Goal: Task Accomplishment & Management: Use online tool/utility

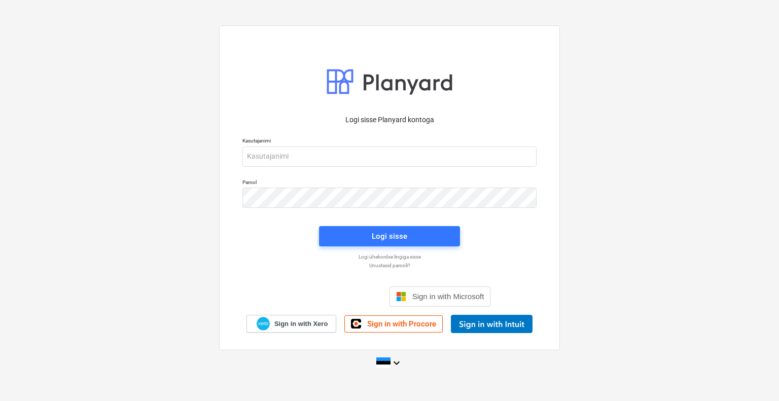
click at [334, 167] on div "Kasutajanimi" at bounding box center [389, 151] width 306 height 41
click at [337, 164] on input "email" at bounding box center [389, 157] width 294 height 20
type input "[EMAIL_ADDRESS][DOMAIN_NAME]"
click at [374, 228] on button "Logi sisse" at bounding box center [389, 236] width 141 height 20
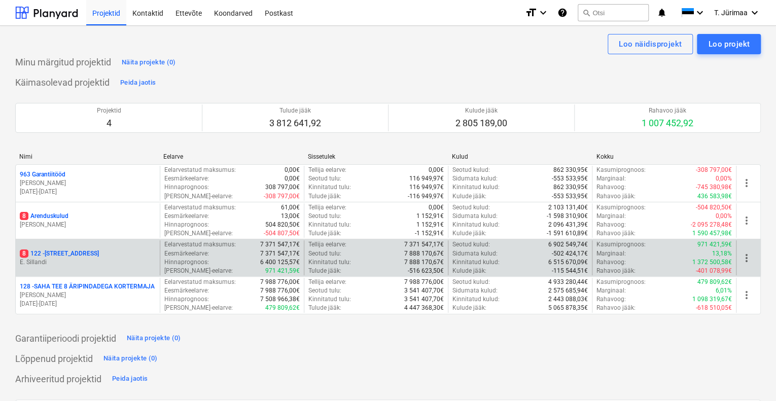
click at [126, 253] on div "8 122 - [STREET_ADDRESS]" at bounding box center [88, 254] width 136 height 9
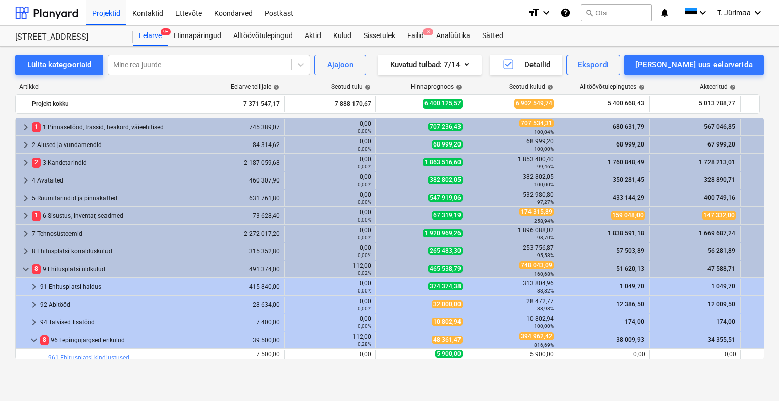
scroll to position [213, 0]
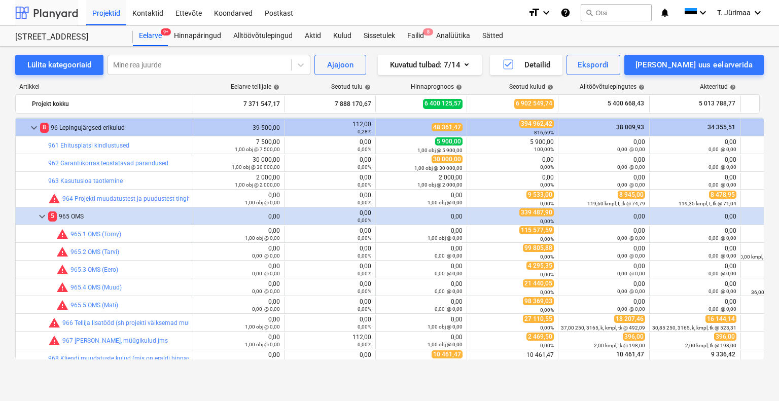
click at [69, 16] on div at bounding box center [46, 12] width 63 height 25
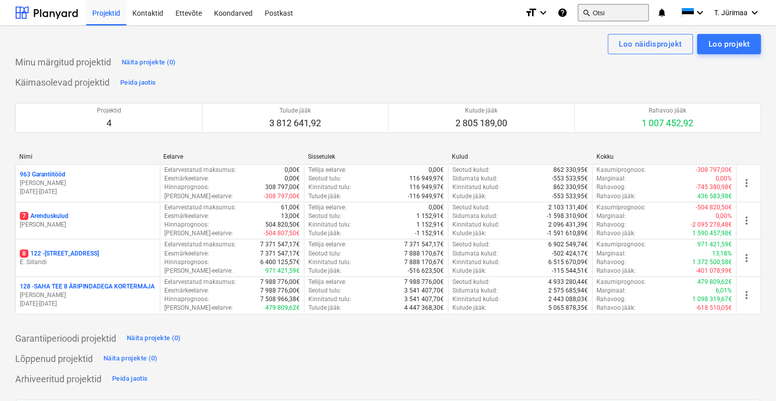
click at [615, 18] on button "search Otsi" at bounding box center [613, 12] width 71 height 17
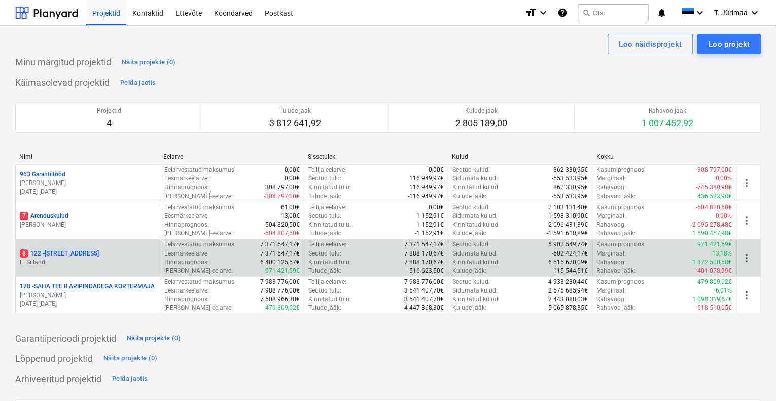
click at [206, 247] on p "Eelarvestatud maksumus :" at bounding box center [200, 244] width 72 height 9
click at [110, 262] on p "E. Sillandi" at bounding box center [88, 262] width 136 height 9
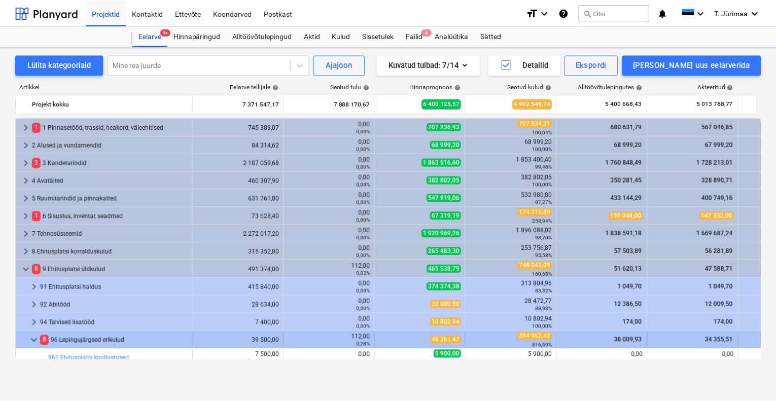
scroll to position [213, 0]
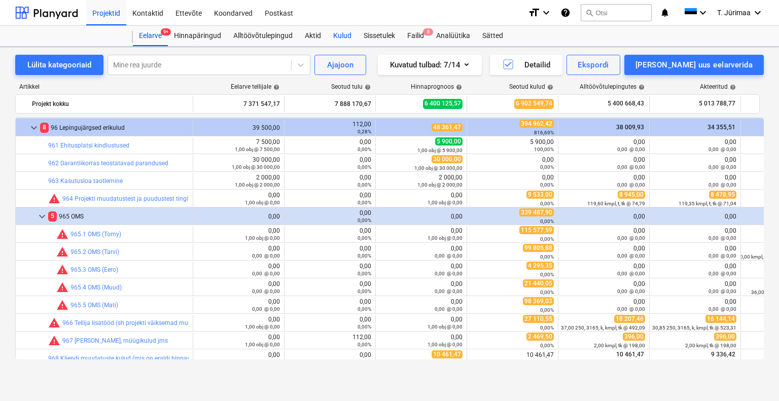
click at [344, 31] on div "Kulud" at bounding box center [342, 36] width 30 height 20
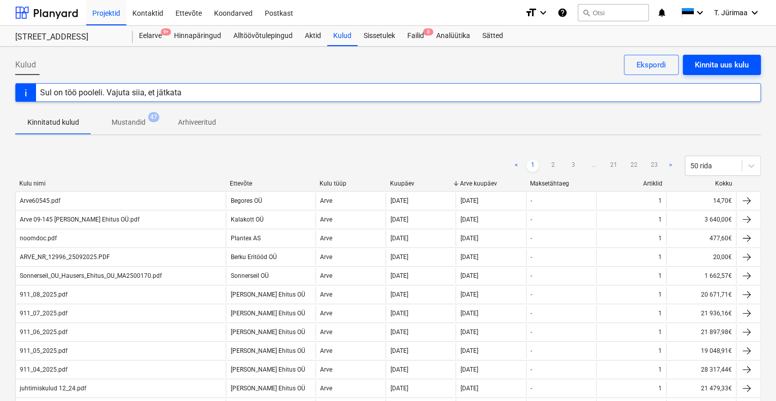
click at [726, 67] on div "Kinnita uus kulu" at bounding box center [722, 64] width 54 height 13
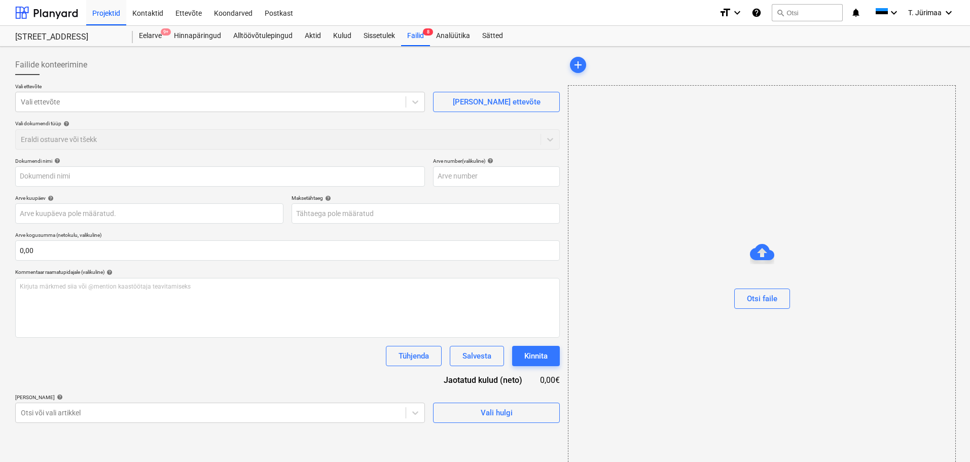
type input "Arve_23215.pdf"
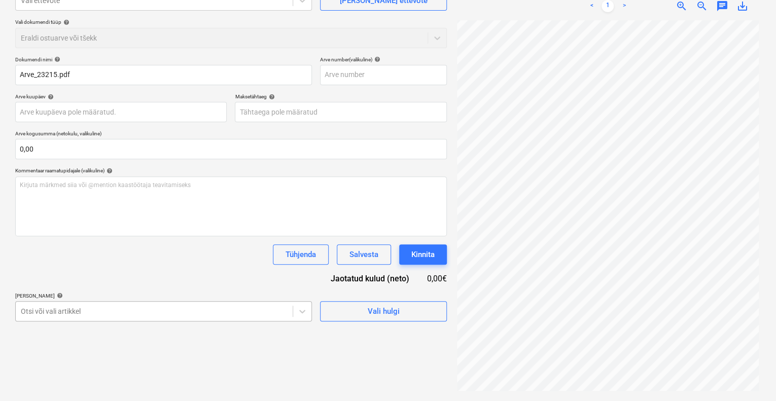
click at [143, 300] on body "Projektid Kontaktid Ettevõte Koondarved Postkast format_size keyboard_arrow_dow…" at bounding box center [388, 99] width 776 height 401
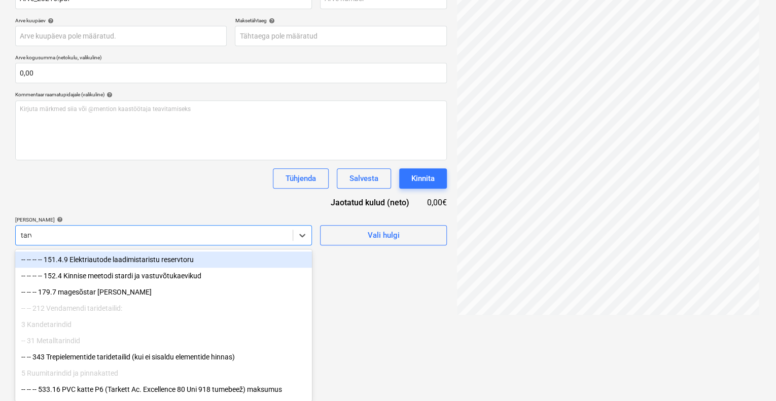
type input "tarvi"
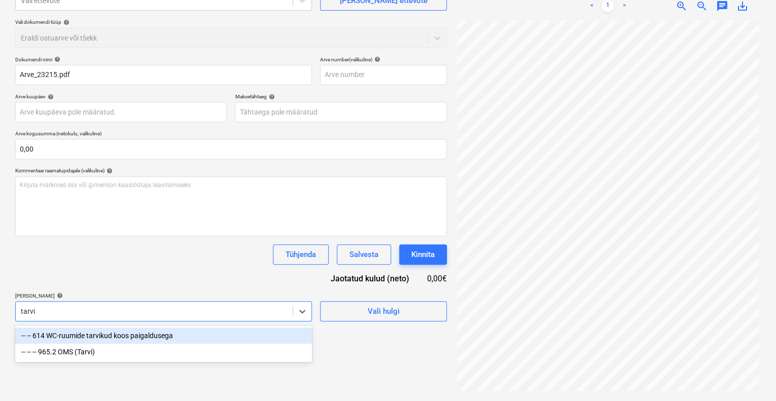
scroll to position [101, 0]
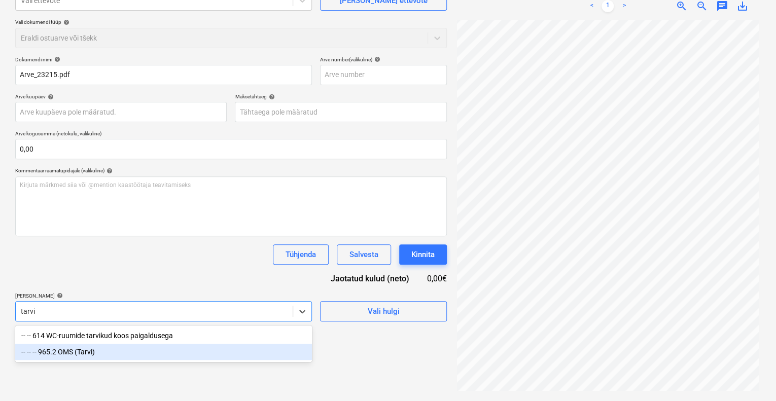
click at [114, 350] on div "-- -- -- 965.2 OMS (Tarvi)" at bounding box center [163, 352] width 297 height 16
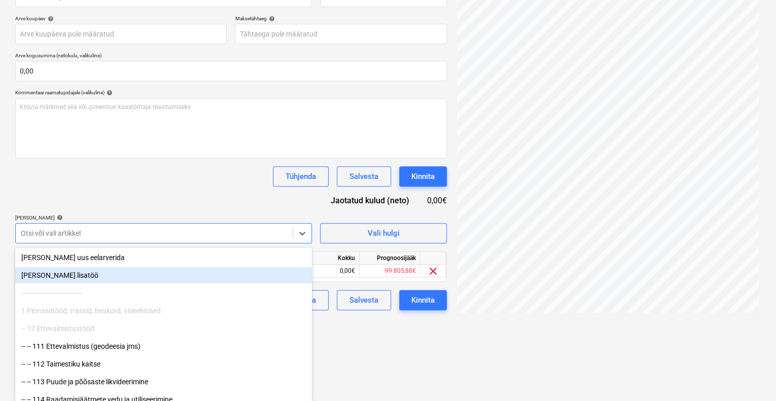
click at [415, 222] on html "Projektid Kontaktid Ettevõte Koondarved Postkast format_size keyboard_arrow_dow…" at bounding box center [388, 20] width 776 height 401
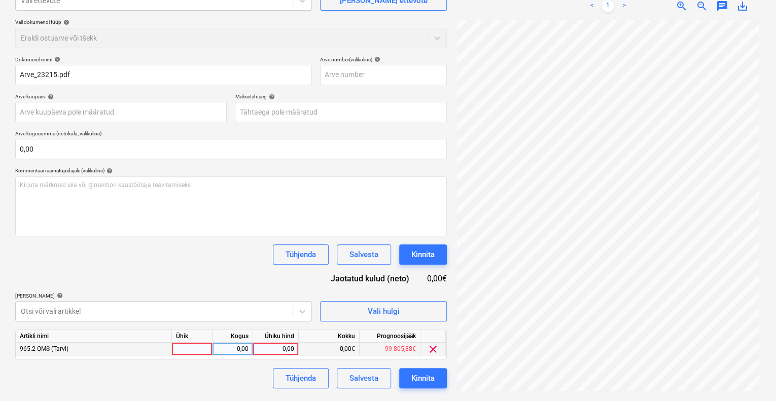
click at [205, 347] on div at bounding box center [192, 349] width 41 height 13
type input "kompl"
type input "614,98"
click at [184, 275] on div "Dokumendi nimi help Arve_23215.pdf Arve number (valikuline) help Arve kuupäev h…" at bounding box center [231, 222] width 432 height 332
click at [428, 376] on div "Kinnita" at bounding box center [422, 378] width 23 height 13
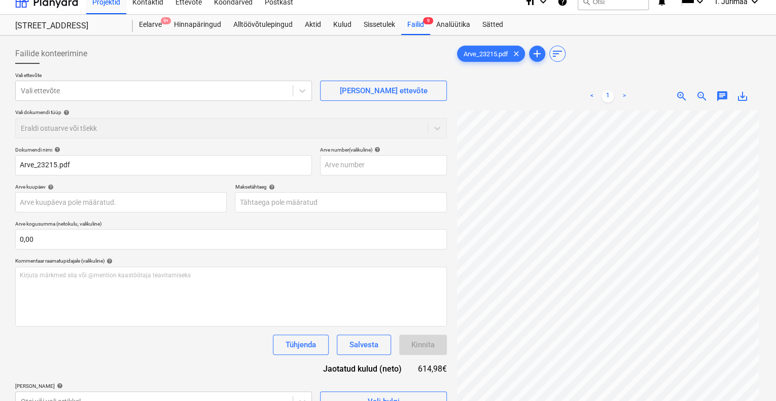
scroll to position [0, 0]
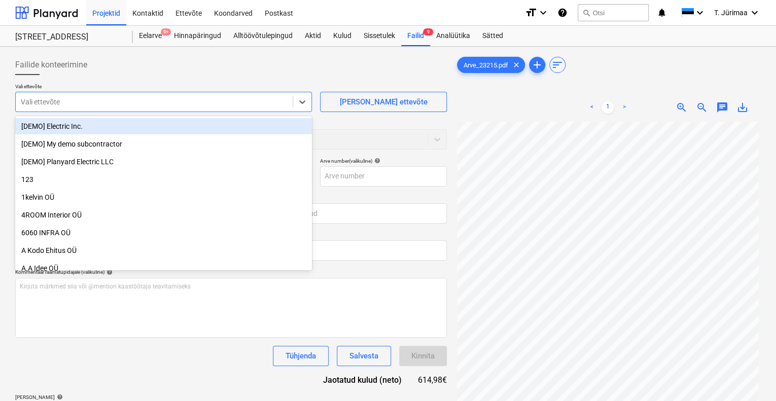
click at [208, 97] on div at bounding box center [154, 102] width 267 height 10
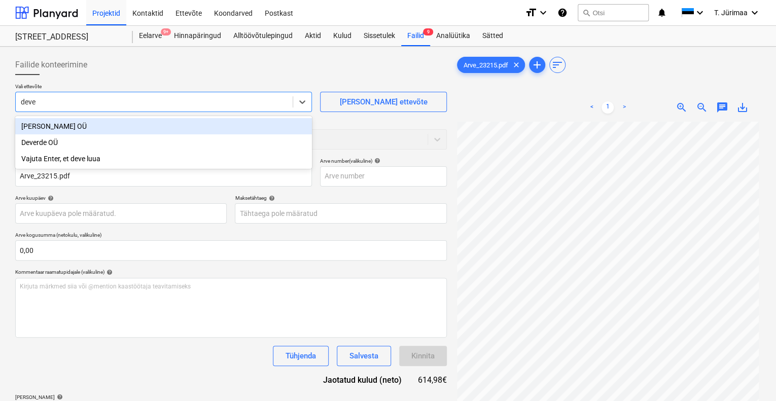
type input "[PERSON_NAME]"
click at [89, 124] on div "[PERSON_NAME] OÜ" at bounding box center [163, 126] width 297 height 16
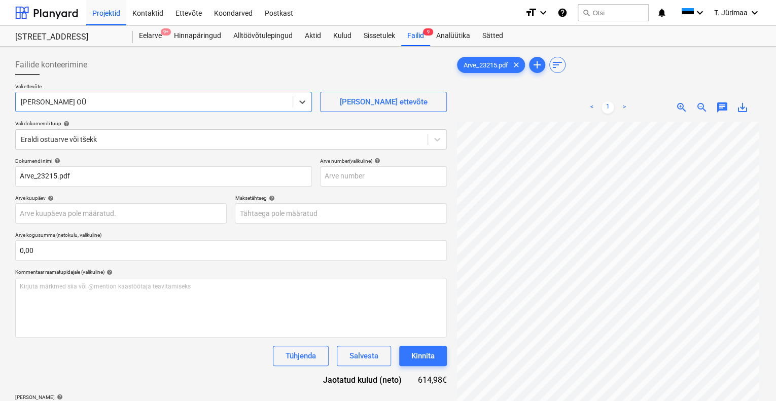
click at [240, 68] on div "Failide konteerimine" at bounding box center [231, 65] width 432 height 20
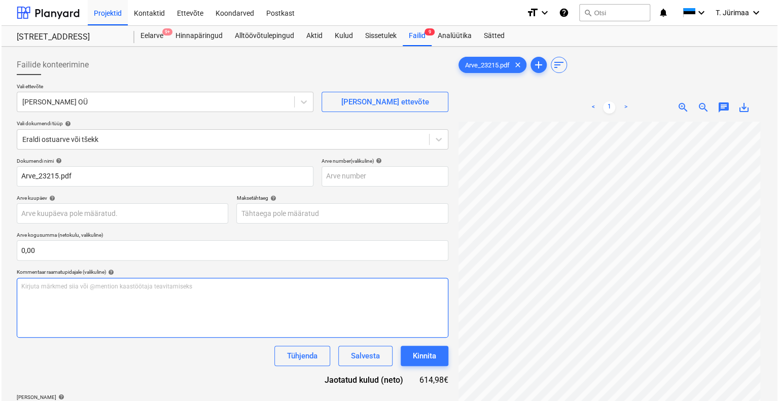
scroll to position [101, 0]
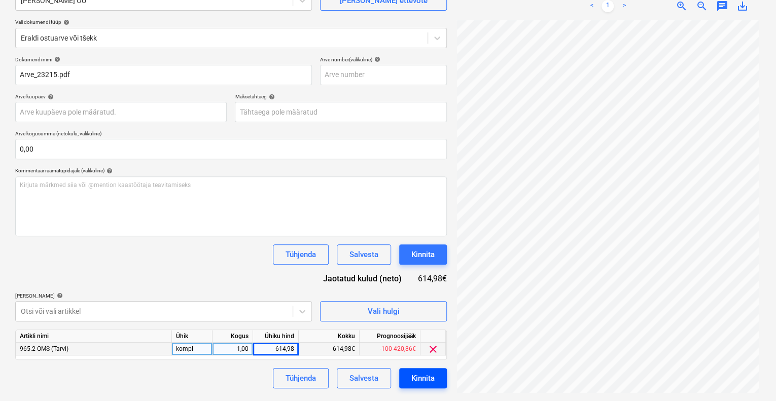
click at [428, 375] on div "Kinnita" at bounding box center [422, 378] width 23 height 13
